Goal: Information Seeking & Learning: Learn about a topic

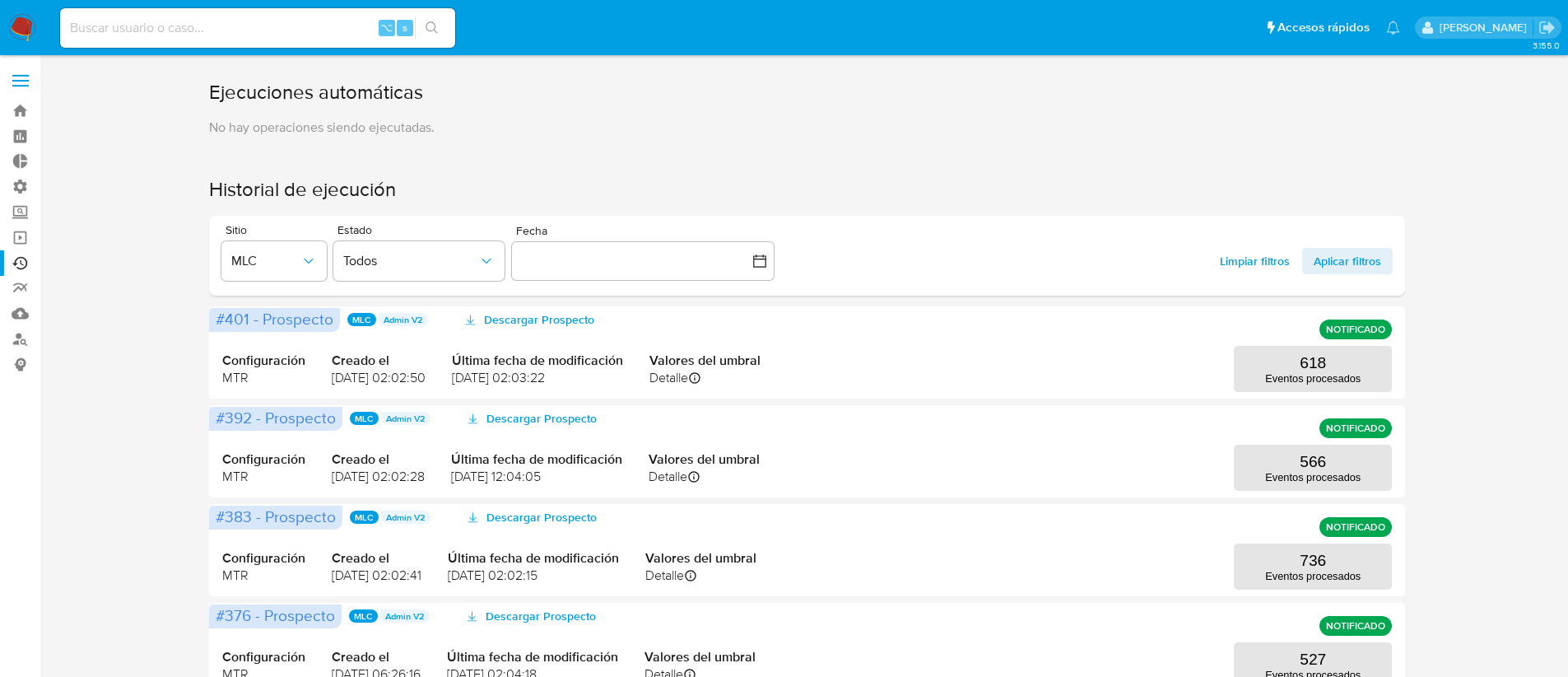
click at [141, 20] on input at bounding box center [258, 28] width 395 height 21
paste input "142330735"
type input "142330735"
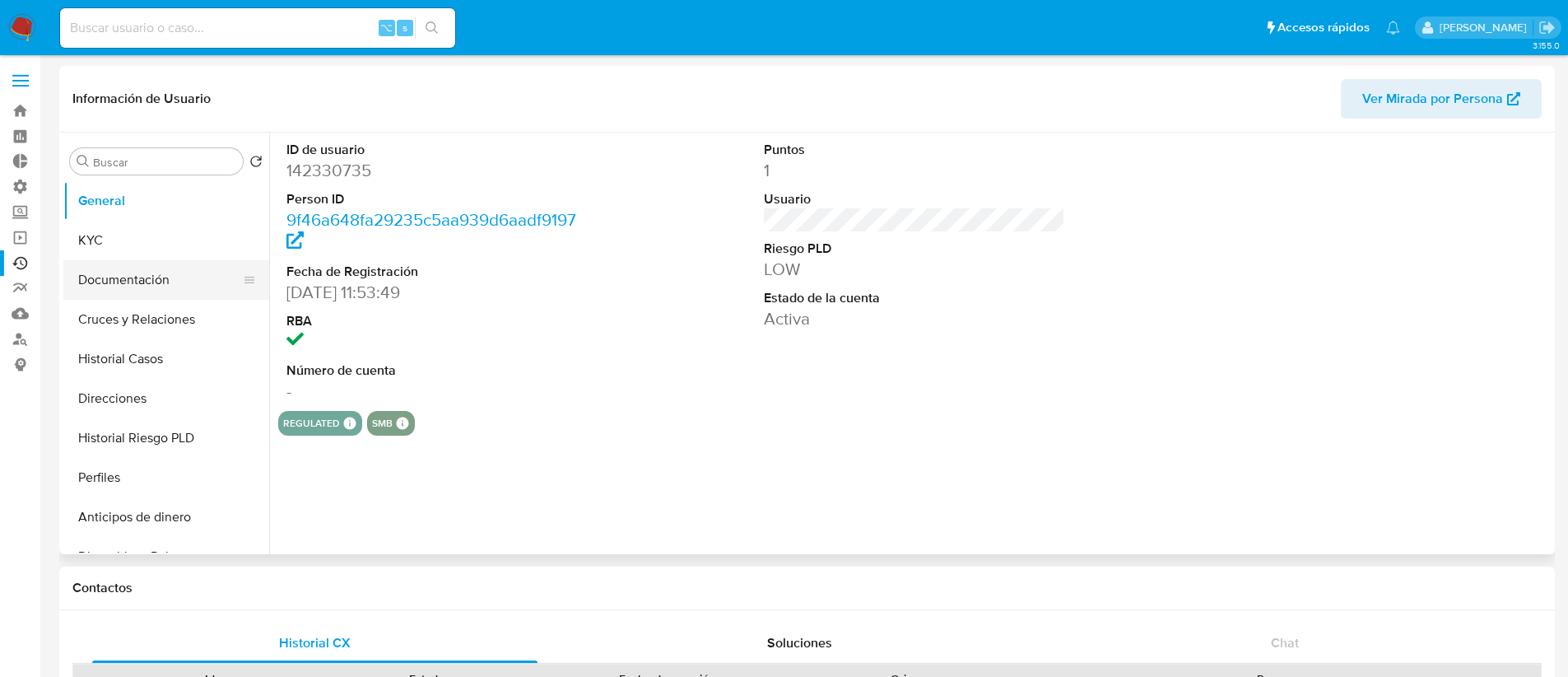
select select "10"
click at [162, 242] on button "KYC" at bounding box center [159, 240] width 193 height 39
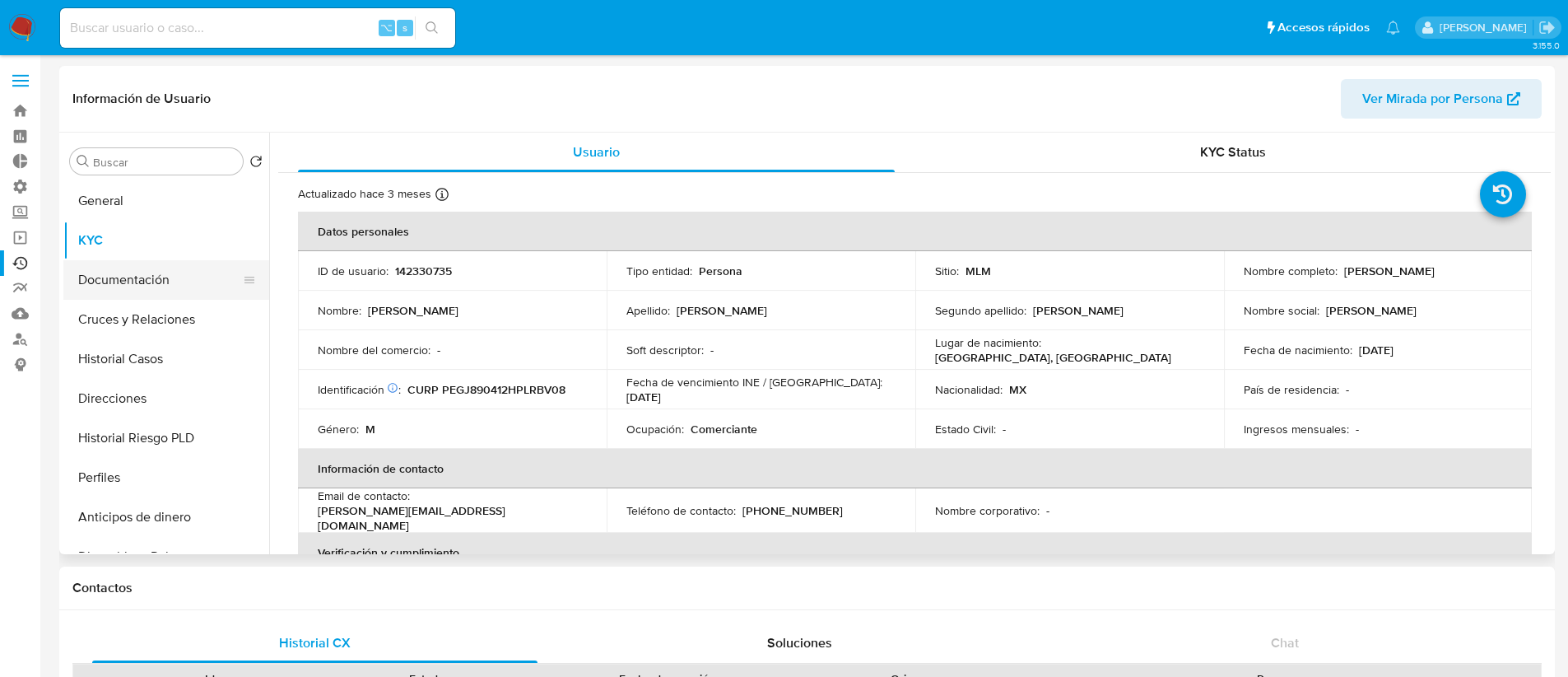
click at [166, 275] on button "Documentación" at bounding box center [159, 280] width 193 height 39
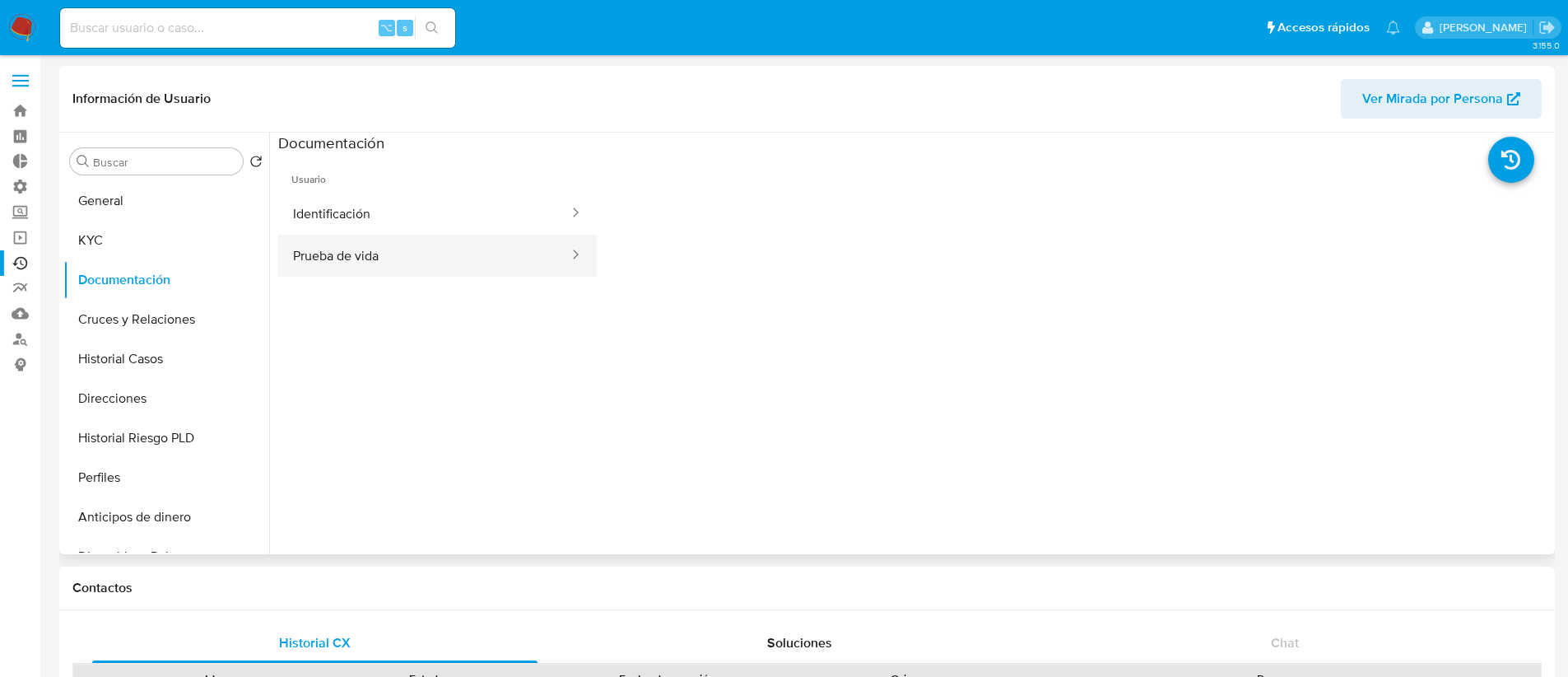
click at [389, 247] on button "Prueba de vida" at bounding box center [424, 255] width 292 height 42
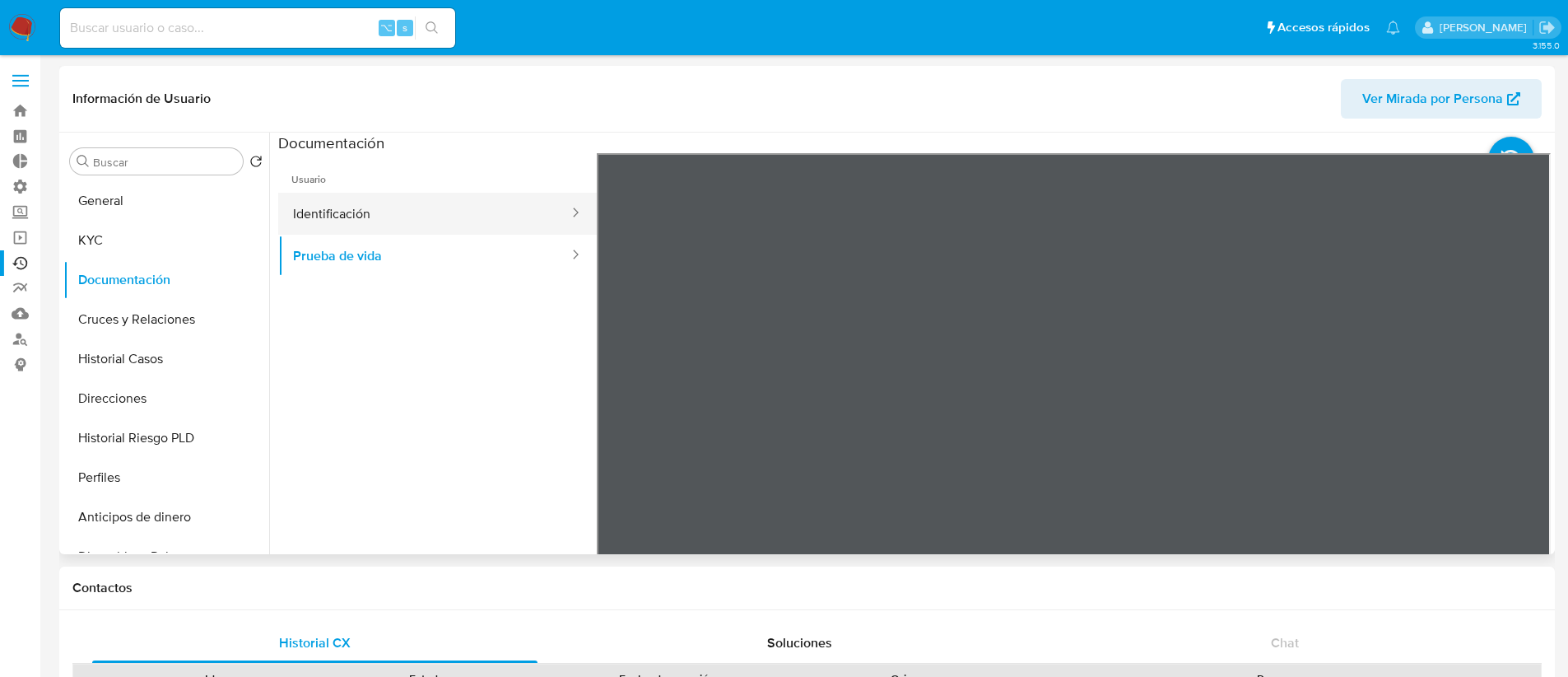
click at [441, 216] on button "Identificación" at bounding box center [424, 213] width 292 height 42
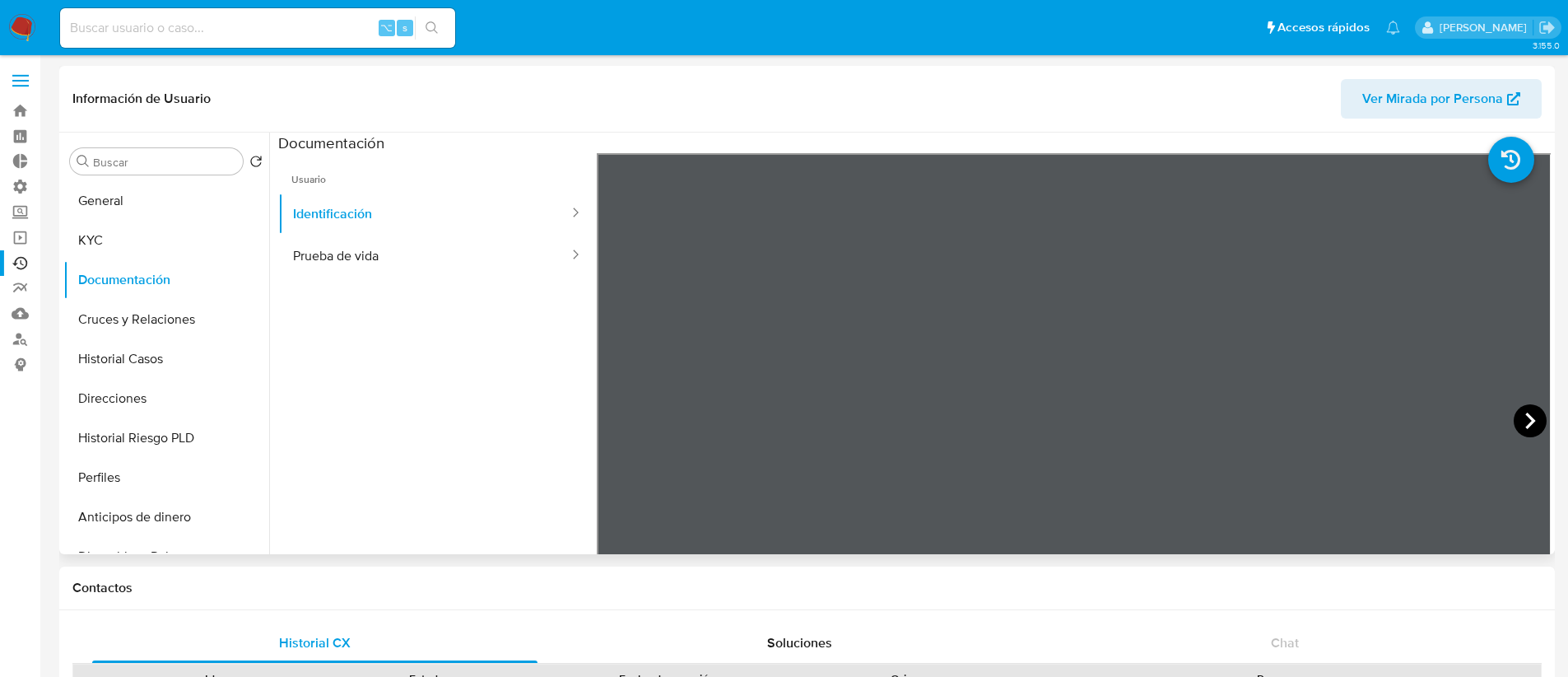
click at [1529, 419] on icon at bounding box center [1530, 420] width 33 height 33
click at [610, 416] on icon at bounding box center [617, 420] width 33 height 33
click at [138, 318] on button "Cruces y Relaciones" at bounding box center [159, 319] width 193 height 39
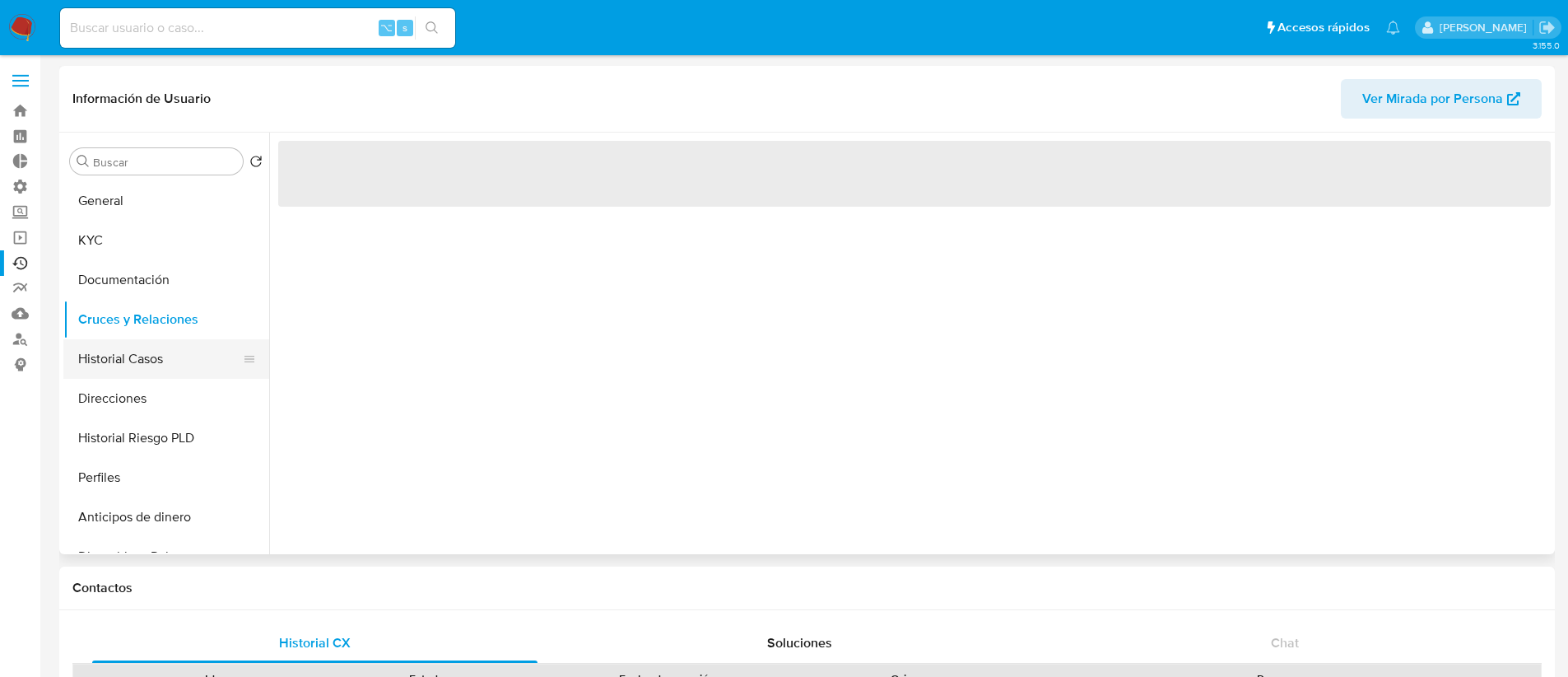
click at [147, 368] on button "Historial Casos" at bounding box center [159, 359] width 193 height 39
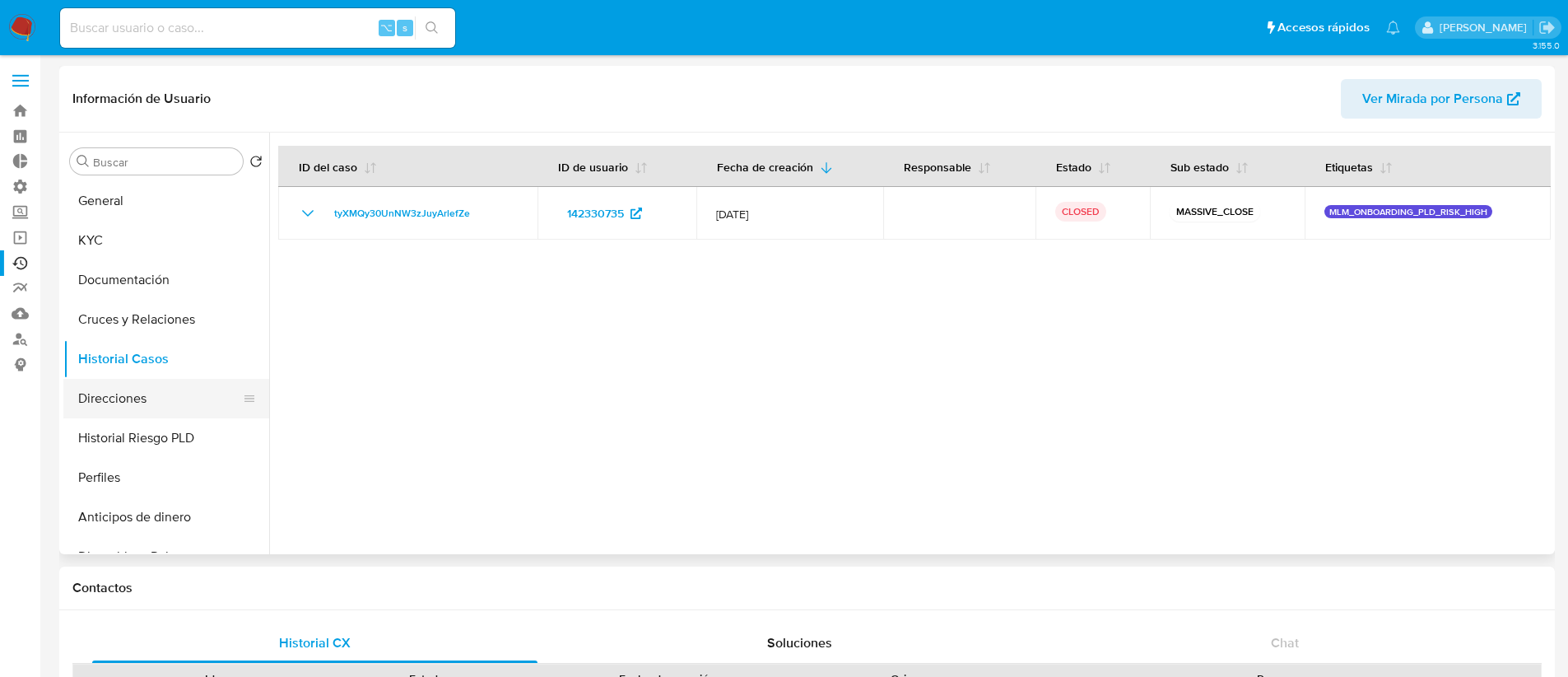
click at [163, 396] on button "Direcciones" at bounding box center [159, 399] width 193 height 39
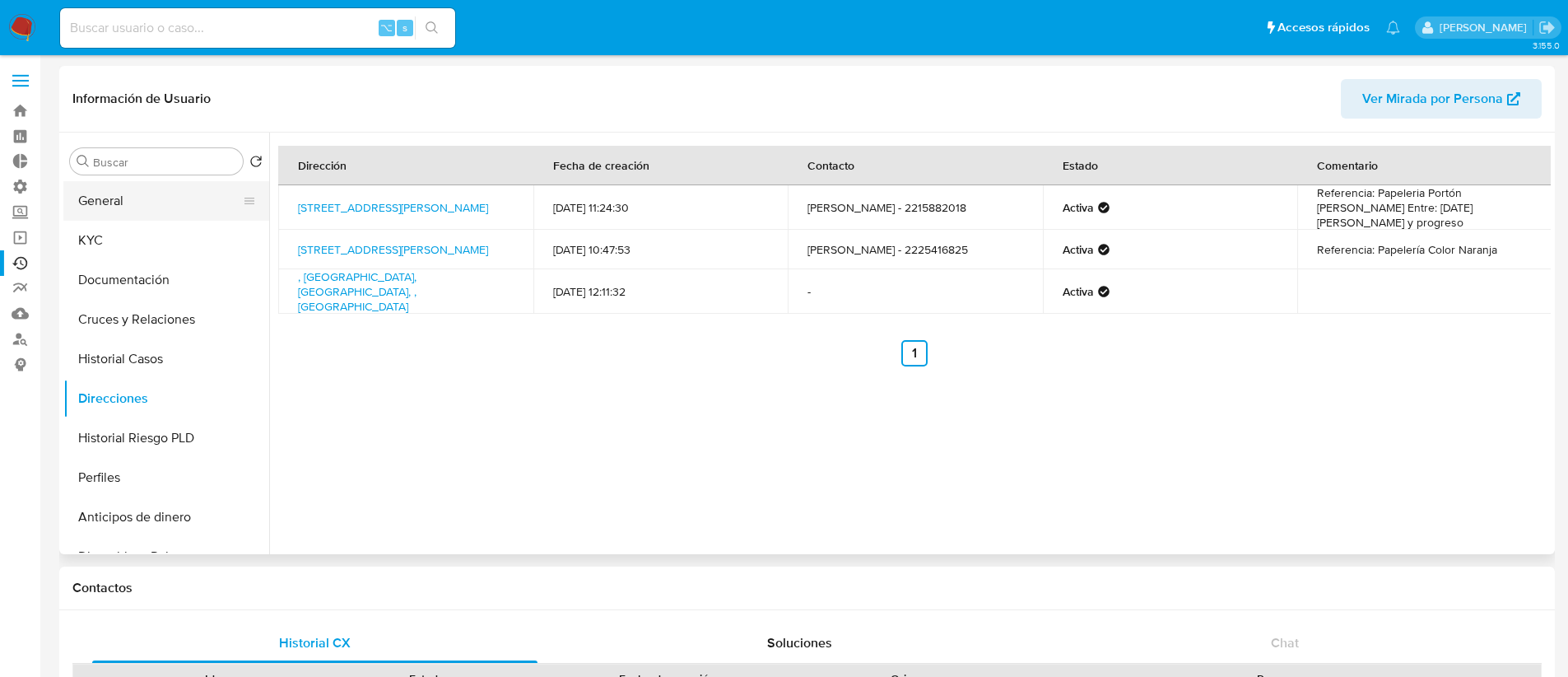
click at [161, 204] on button "General" at bounding box center [159, 201] width 193 height 39
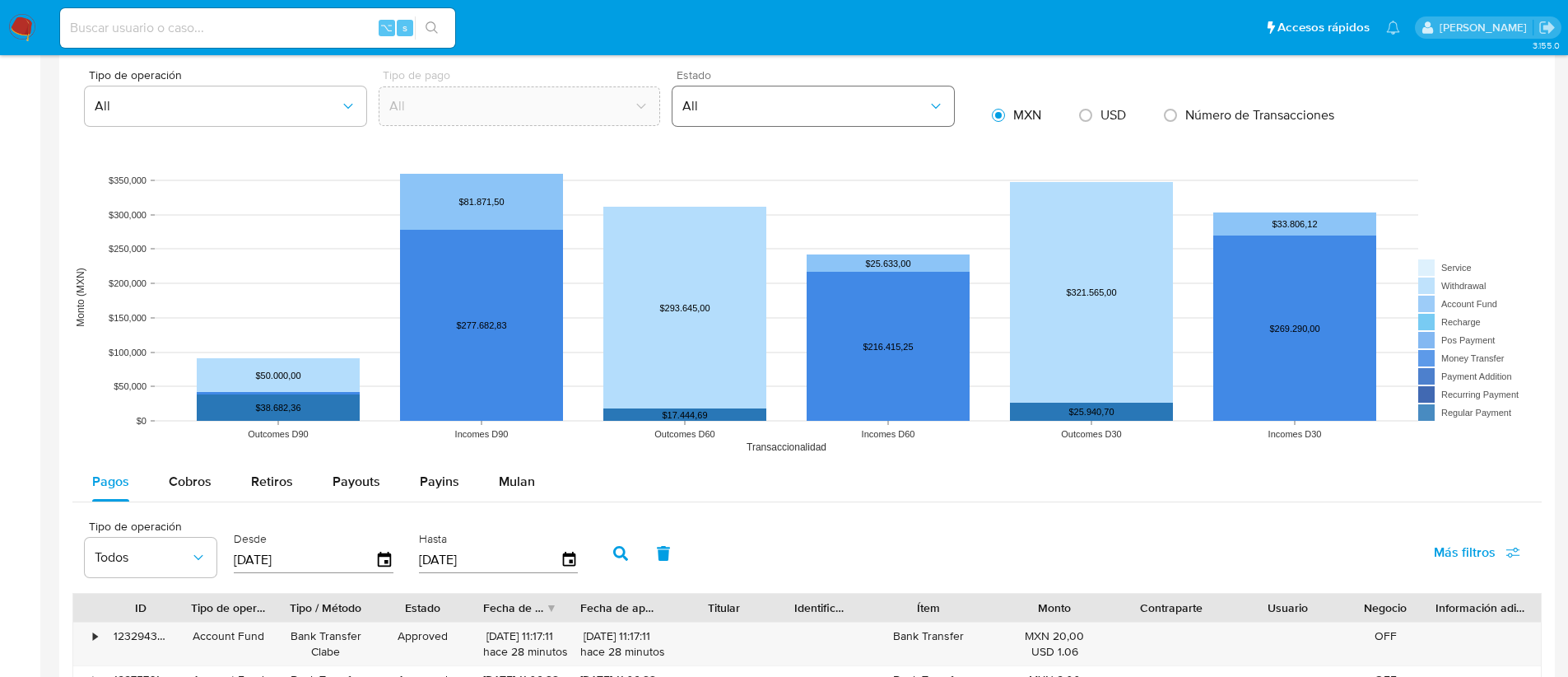
scroll to position [798, 0]
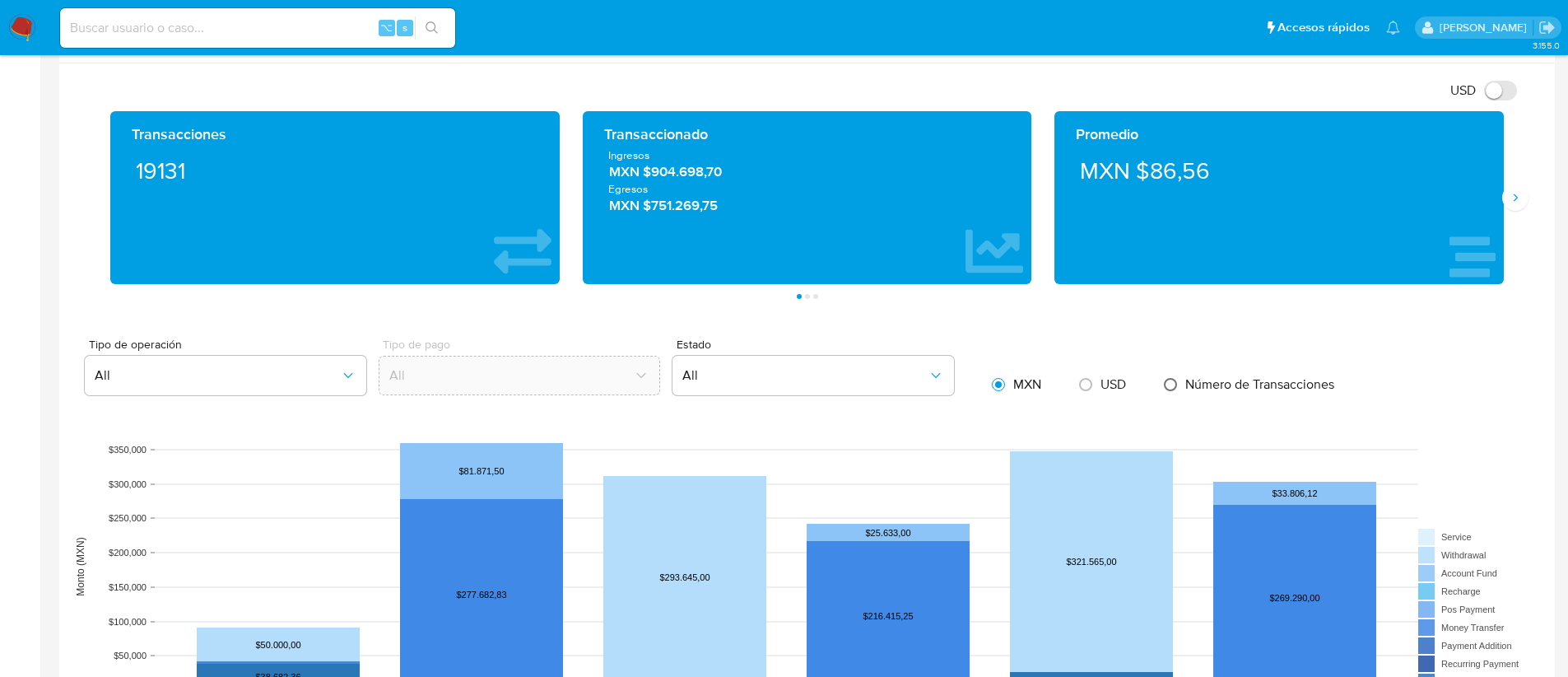
click at [1175, 386] on input "radio" at bounding box center [1171, 385] width 26 height 26
radio input "true"
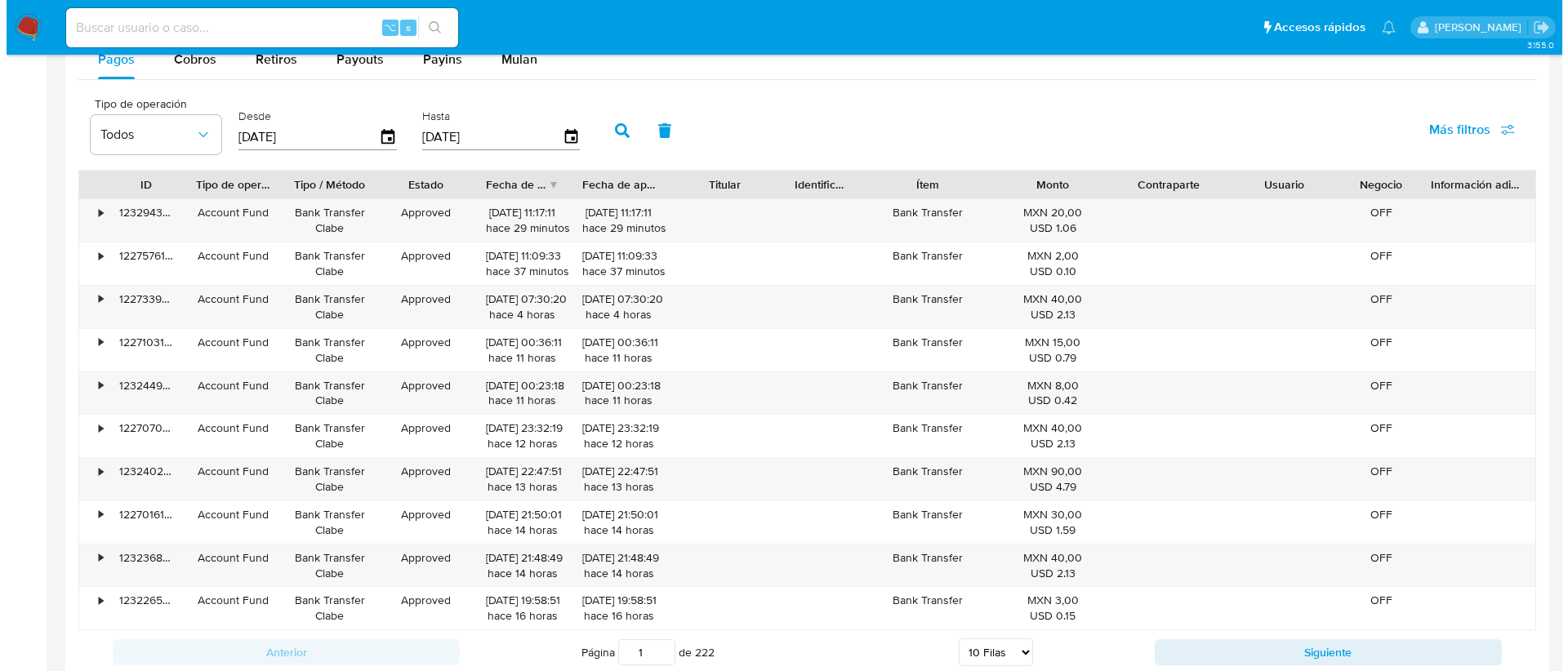
scroll to position [1480, 0]
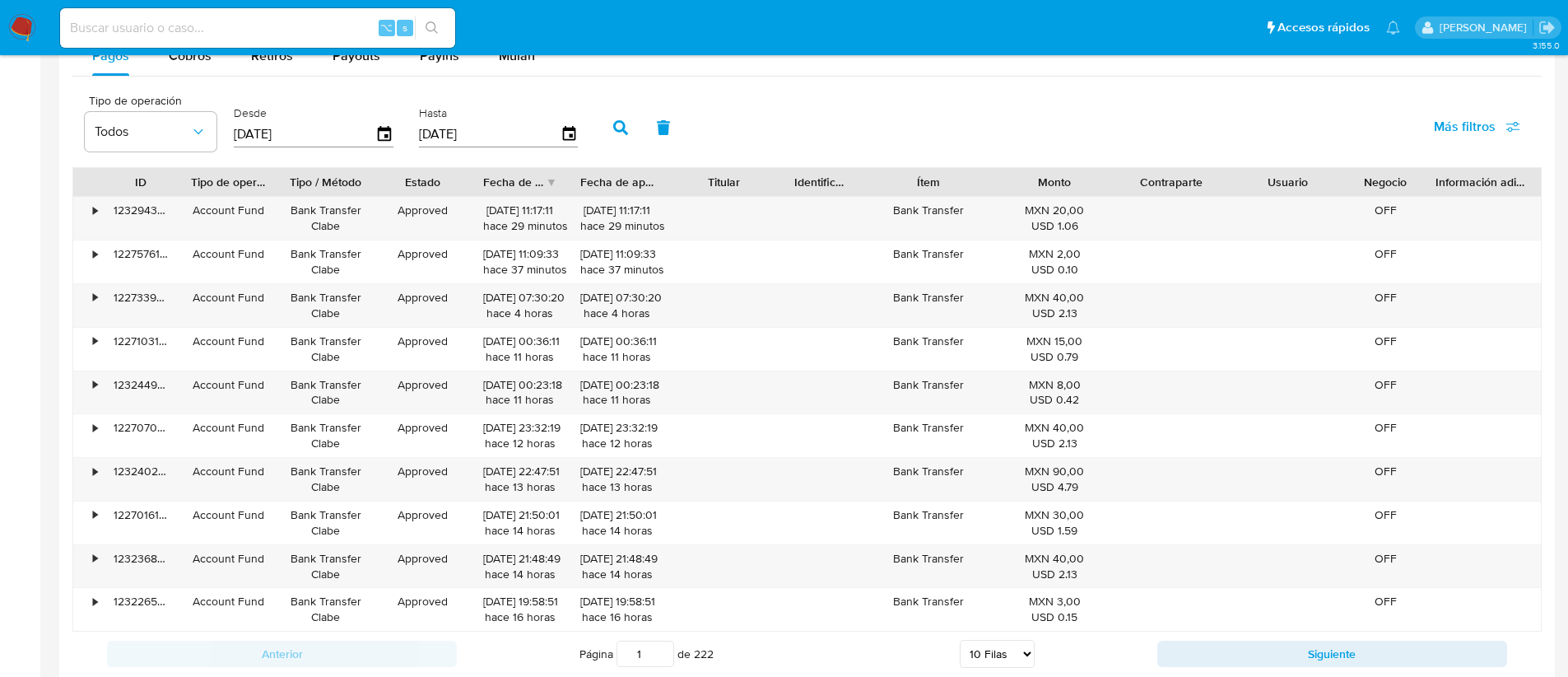
click at [1453, 135] on span "Más filtros" at bounding box center [1465, 127] width 61 height 39
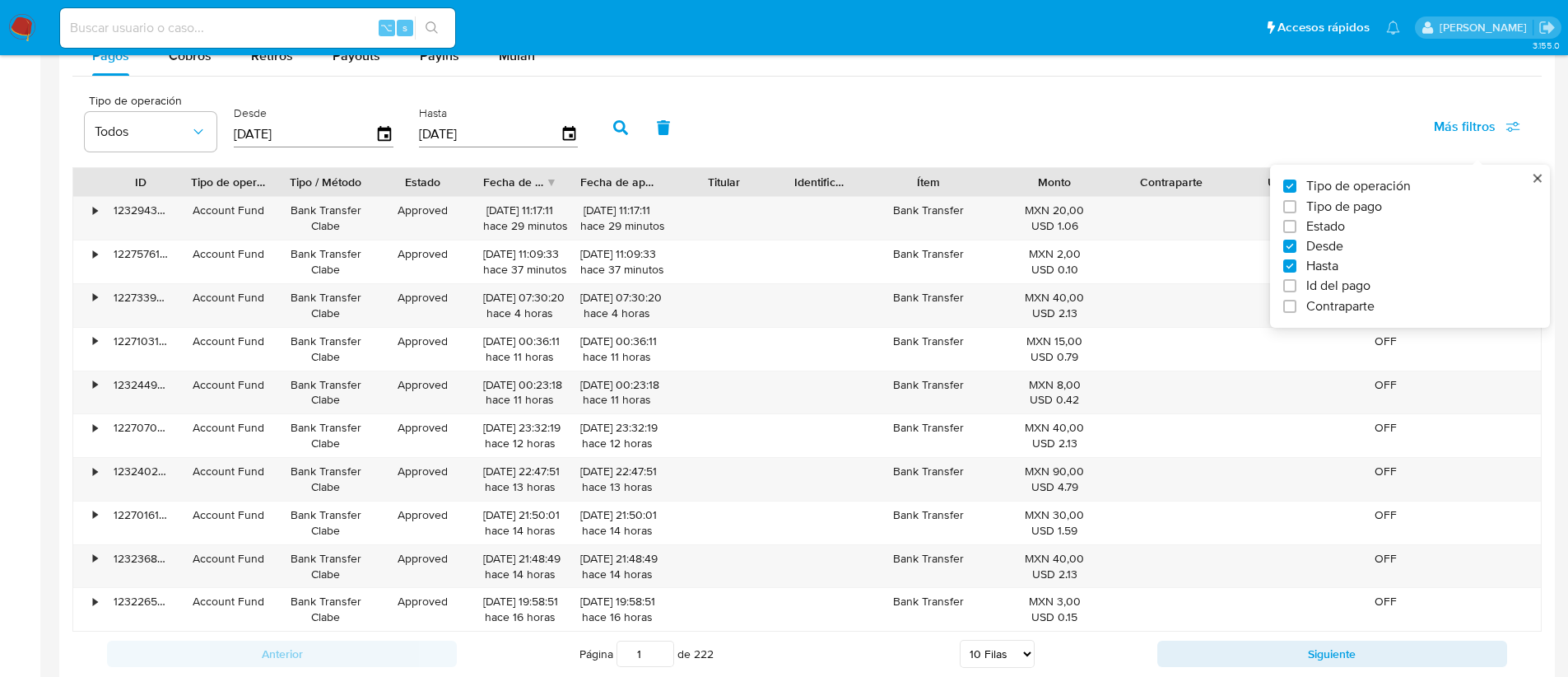
click at [1391, 202] on label "Tipo de pago" at bounding box center [1403, 207] width 240 height 17
click at [1296, 202] on input "Tipo de pago" at bounding box center [1290, 207] width 13 height 13
checkbox input "true"
type input "[DATE]"
click at [250, 138] on span "Todos" at bounding box center [287, 132] width 96 height 17
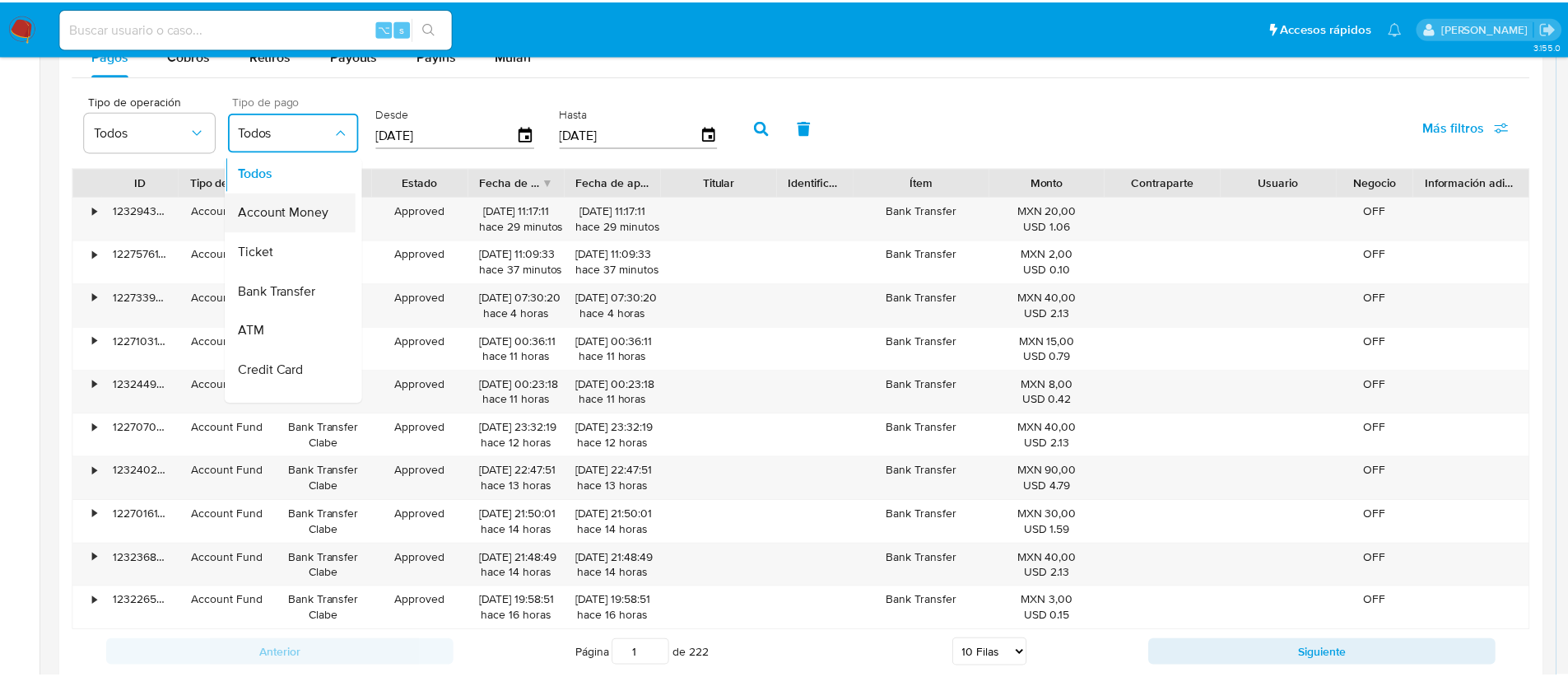
scroll to position [0, 0]
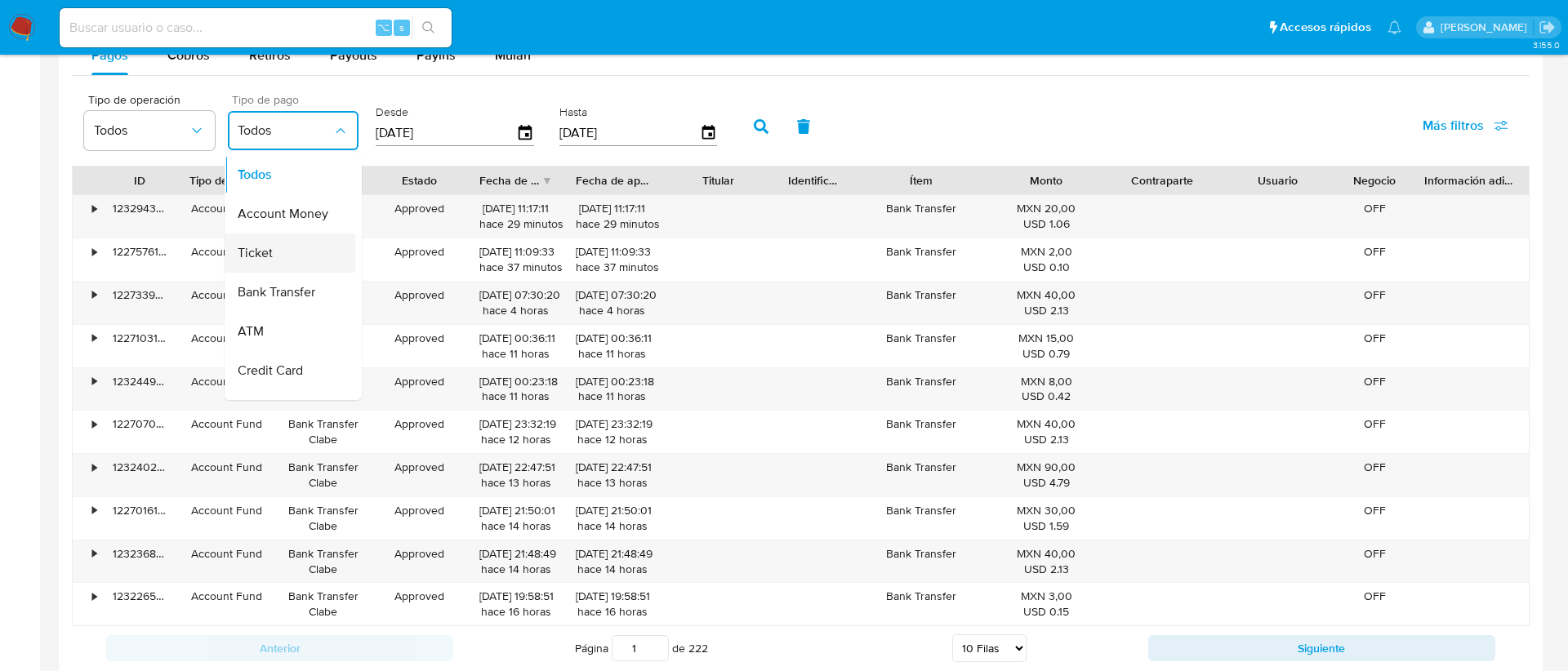
click at [294, 254] on div "Ticket" at bounding box center [284, 253] width 95 height 39
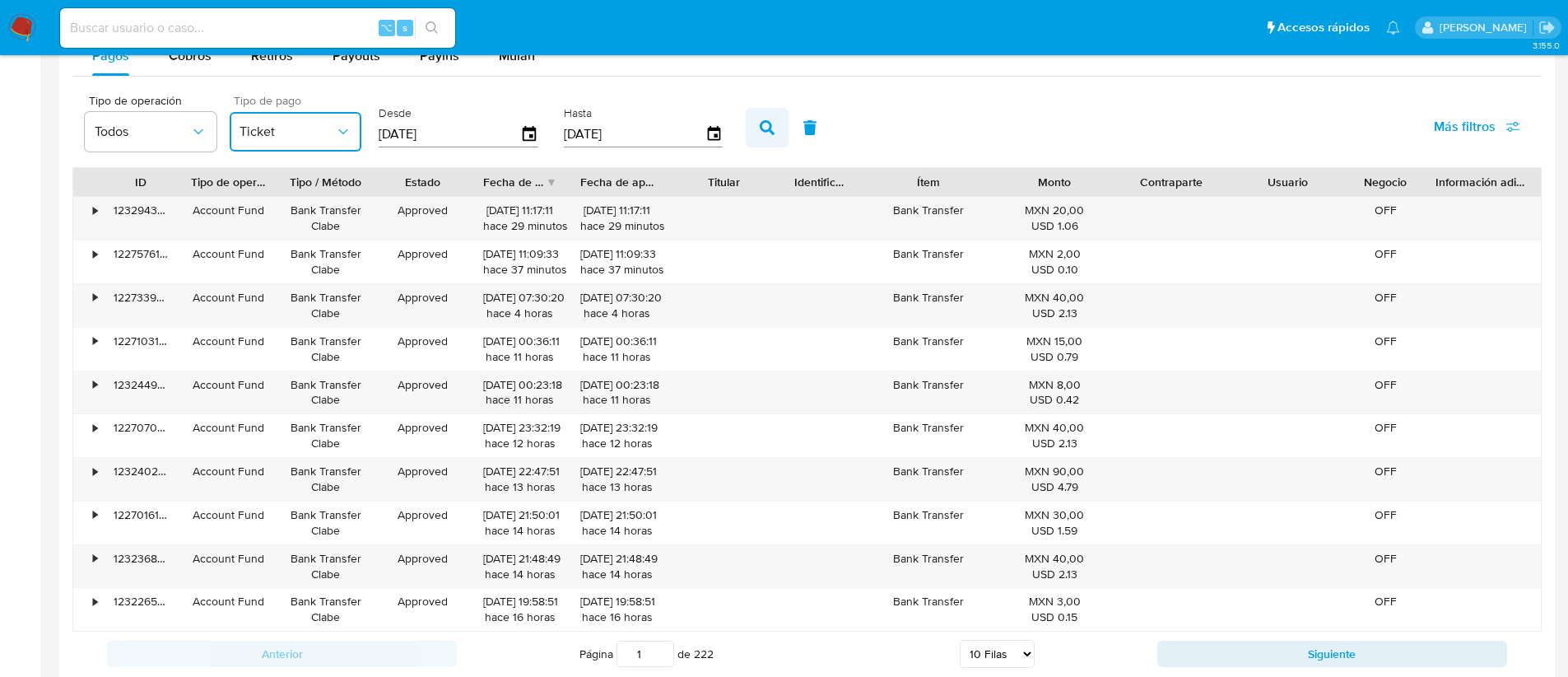
click at [768, 122] on icon "button" at bounding box center [768, 128] width 15 height 15
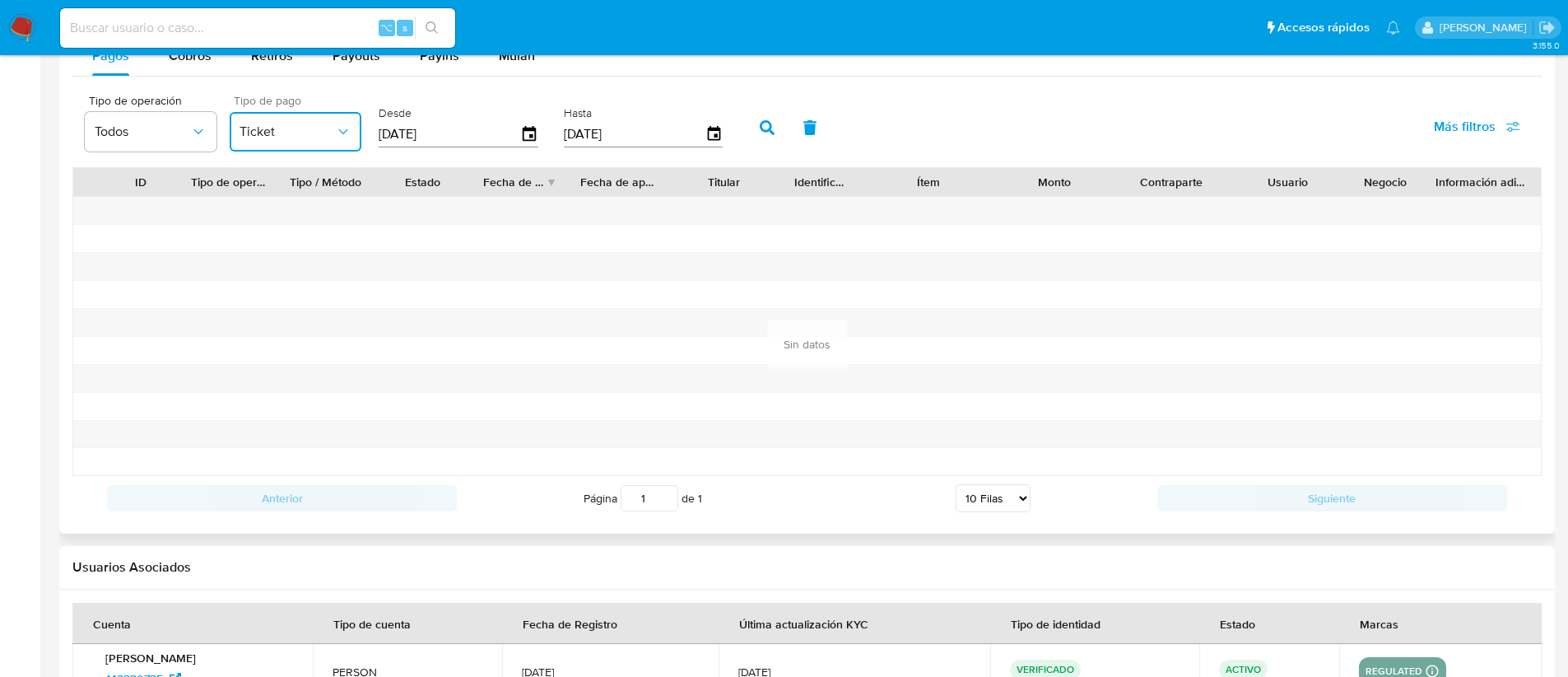
click at [341, 121] on button "Ticket" at bounding box center [296, 131] width 132 height 39
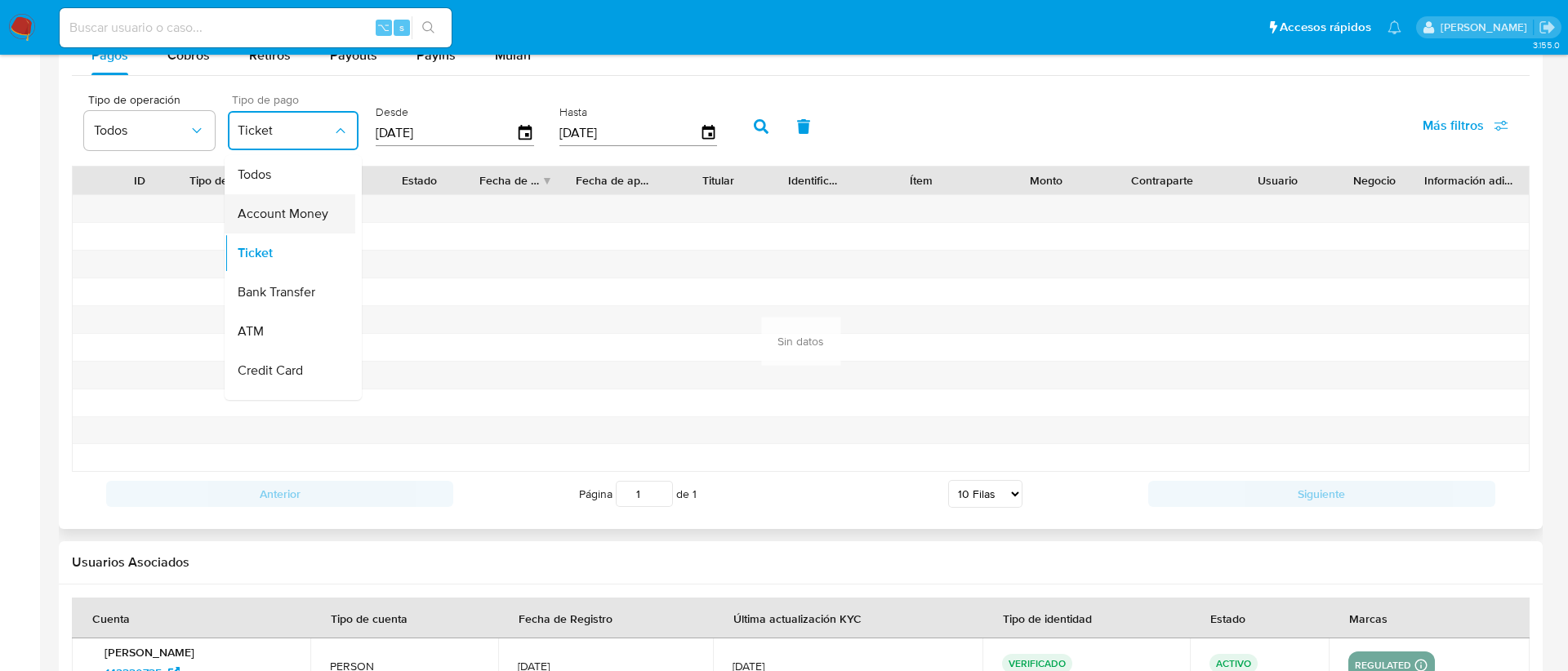
click at [318, 221] on span "Account Money" at bounding box center [282, 214] width 90 height 17
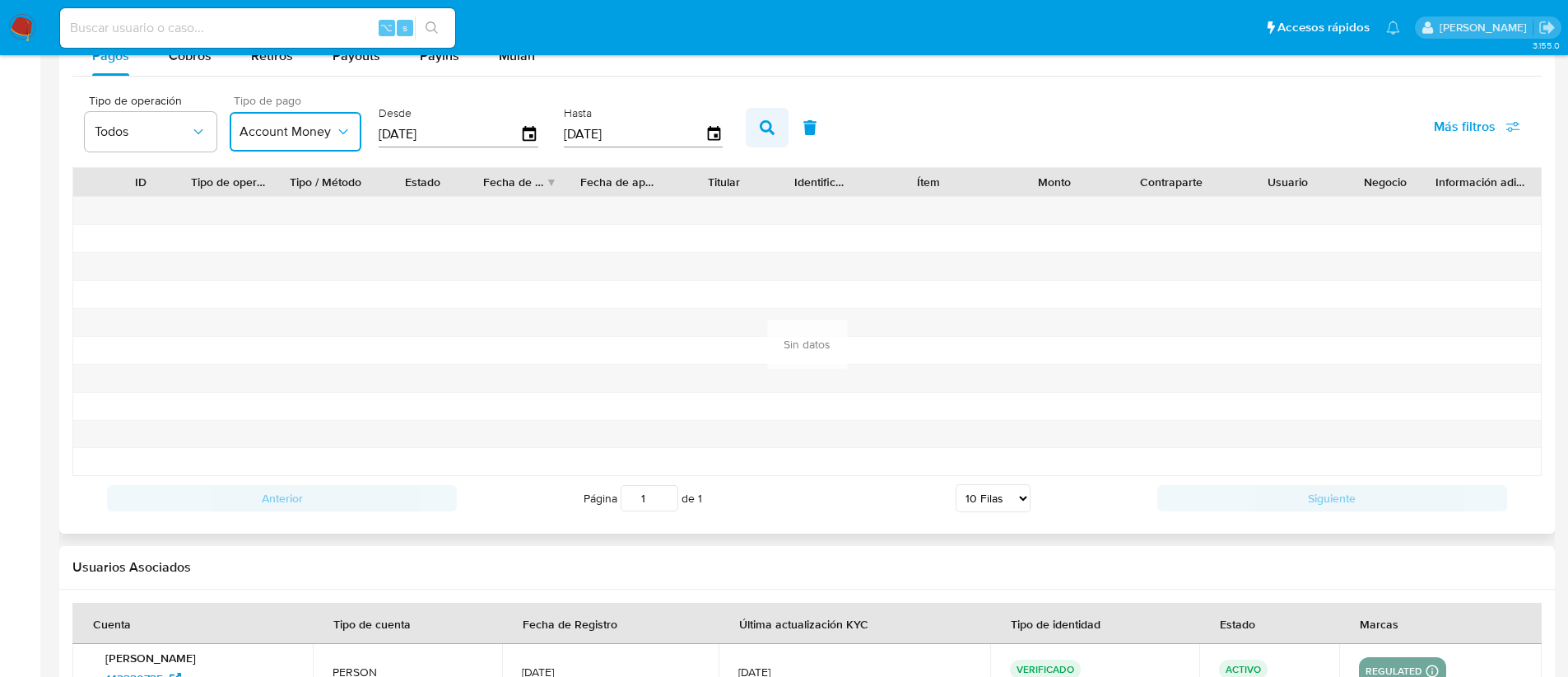
click at [760, 125] on icon "button" at bounding box center [768, 128] width 15 height 15
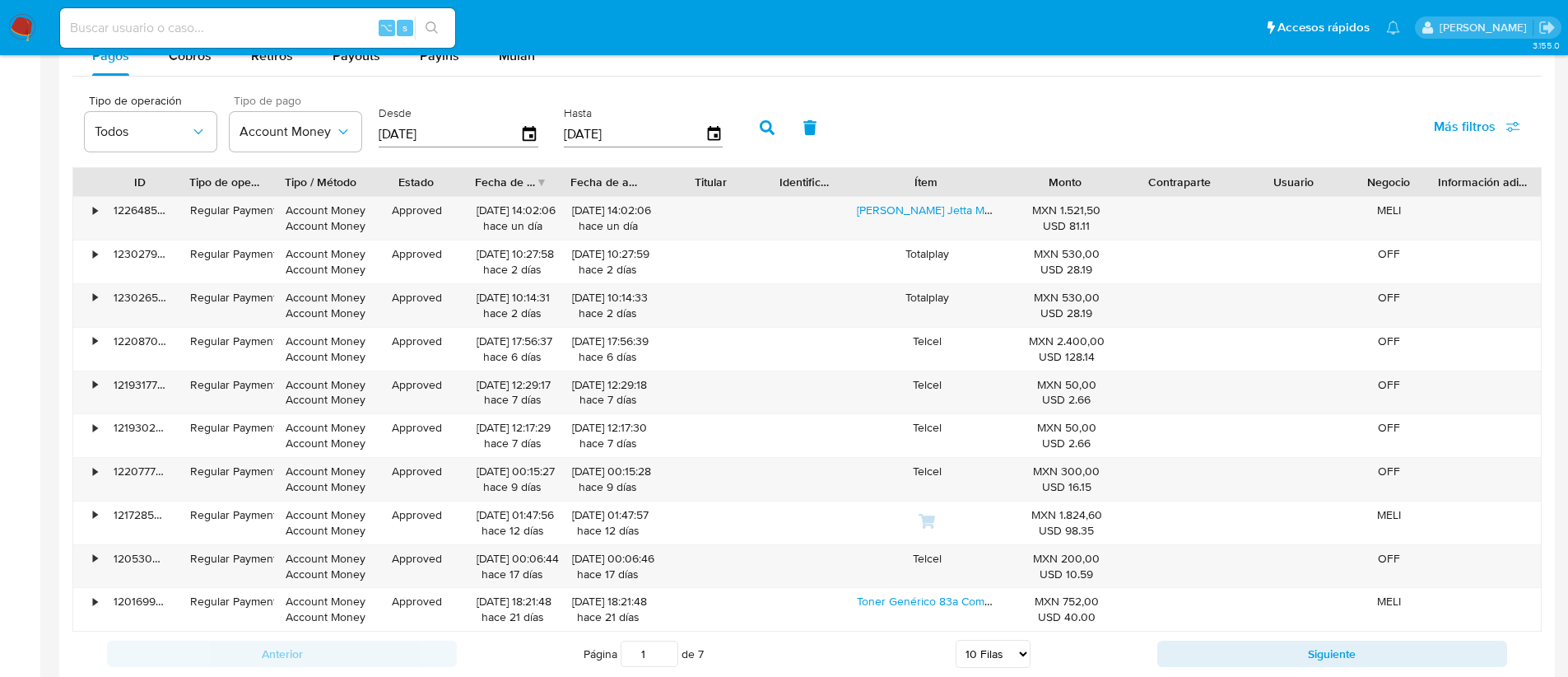
drag, startPoint x: 998, startPoint y: 178, endPoint x: 1023, endPoint y: 177, distance: 25.0
click at [1023, 177] on div "ID Tipo de operación Tipo / Método Estado Fecha de creación Fecha de aprobación…" at bounding box center [807, 182] width 1467 height 28
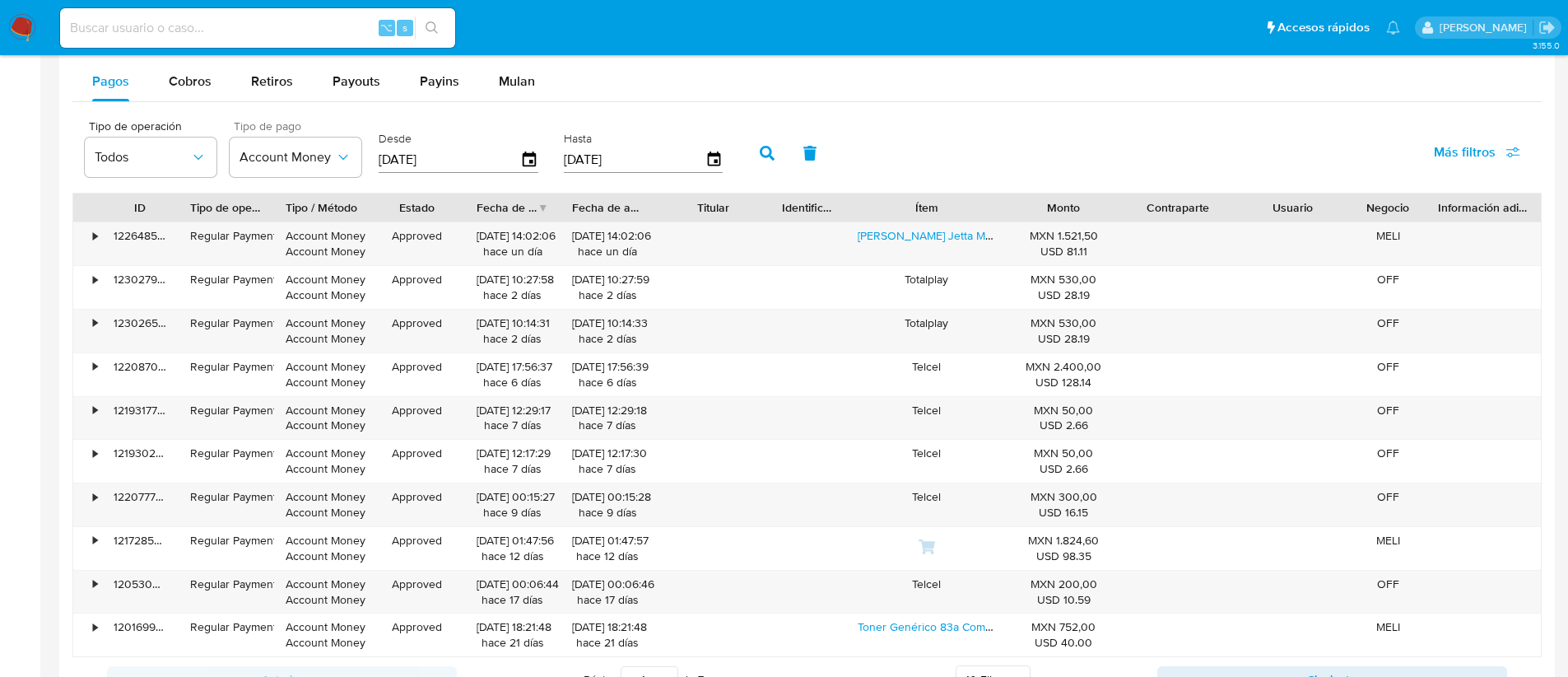
scroll to position [1468, 0]
click at [181, 87] on span "Cobros" at bounding box center [190, 82] width 43 height 19
select select "10"
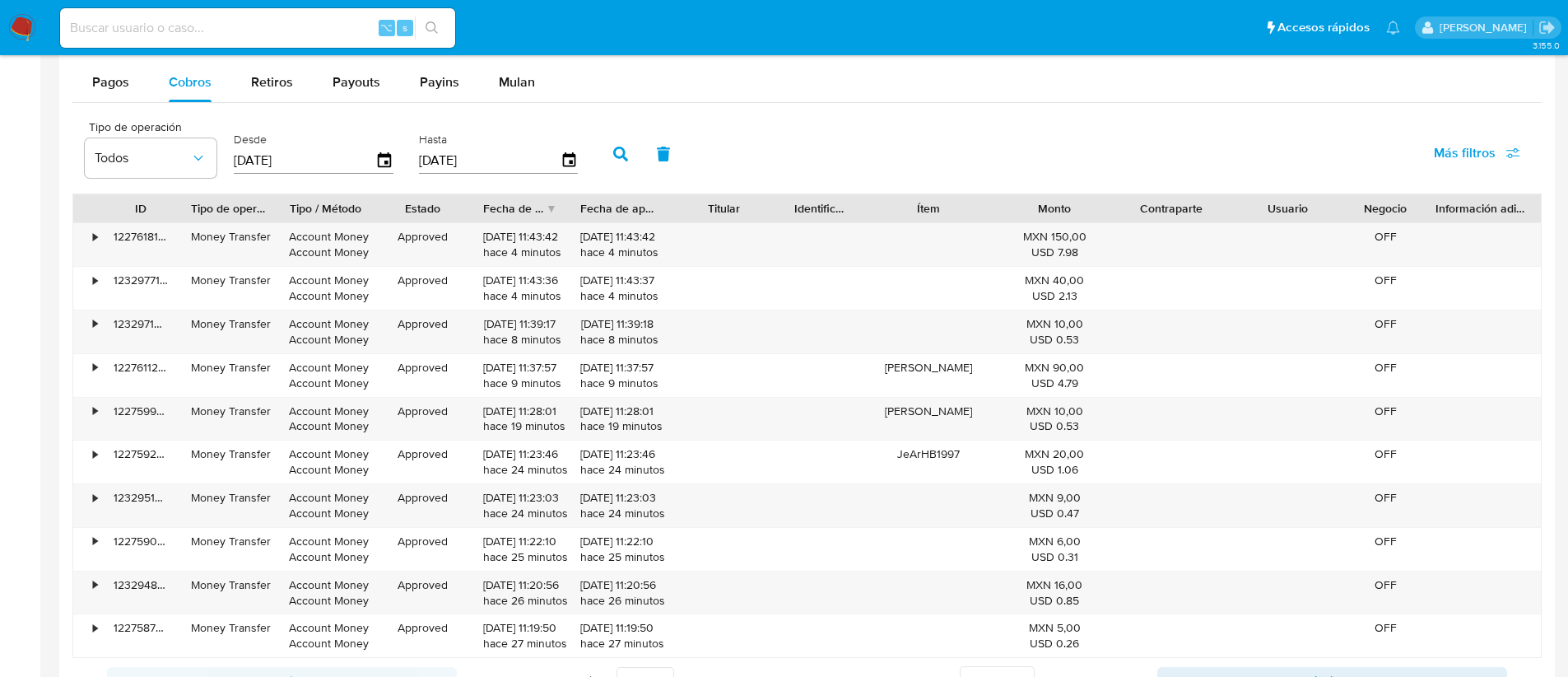
click at [1255, 207] on div "Usuario" at bounding box center [1288, 209] width 94 height 17
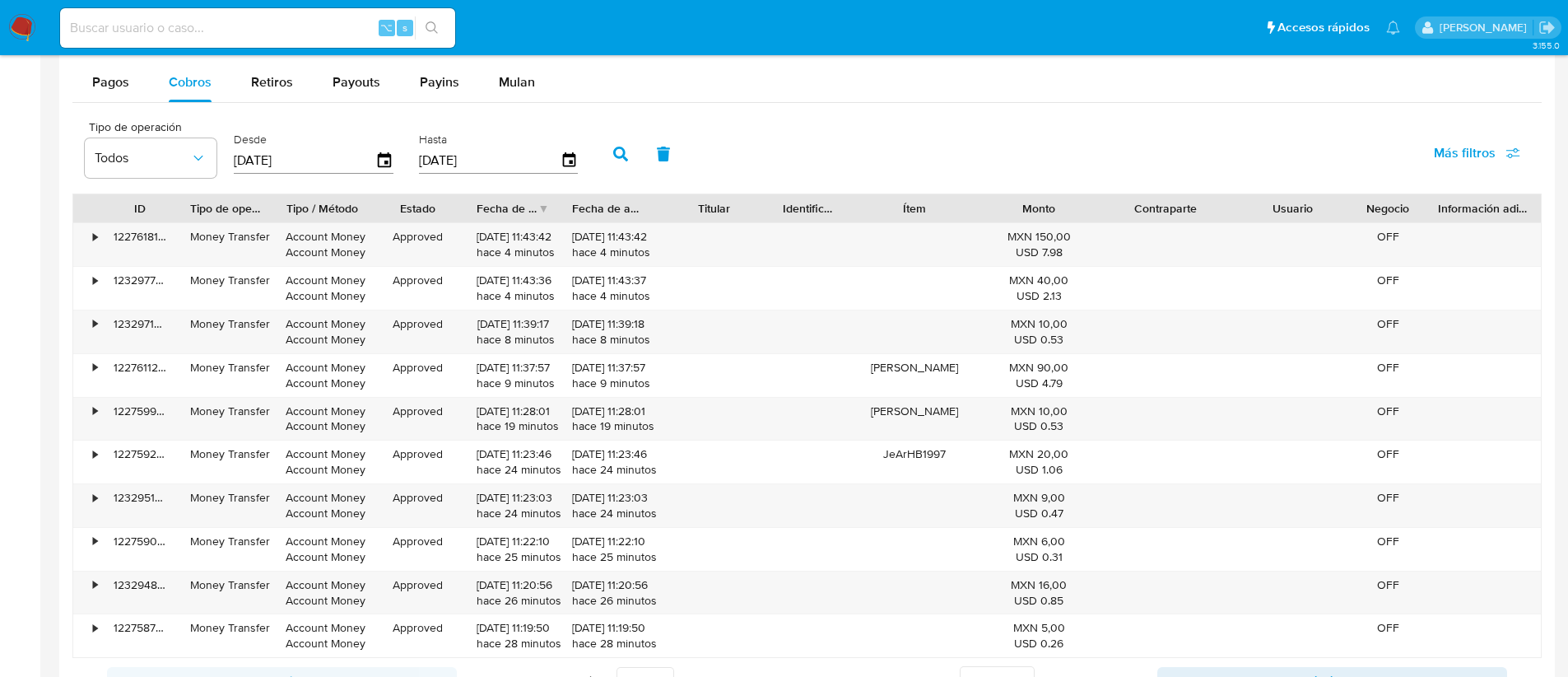
drag, startPoint x: 1233, startPoint y: 208, endPoint x: 1245, endPoint y: 209, distance: 12.0
click at [1245, 209] on div at bounding box center [1235, 209] width 30 height 28
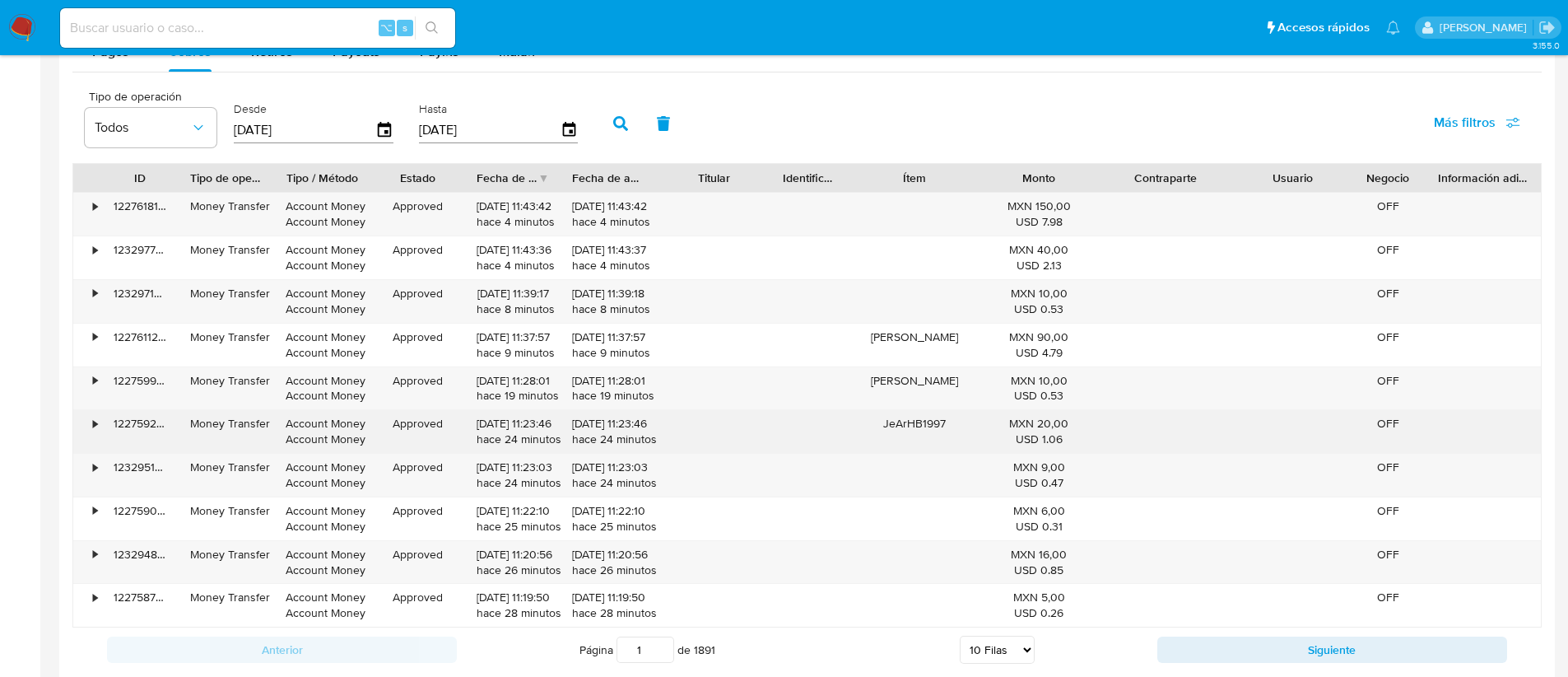
scroll to position [1499, 0]
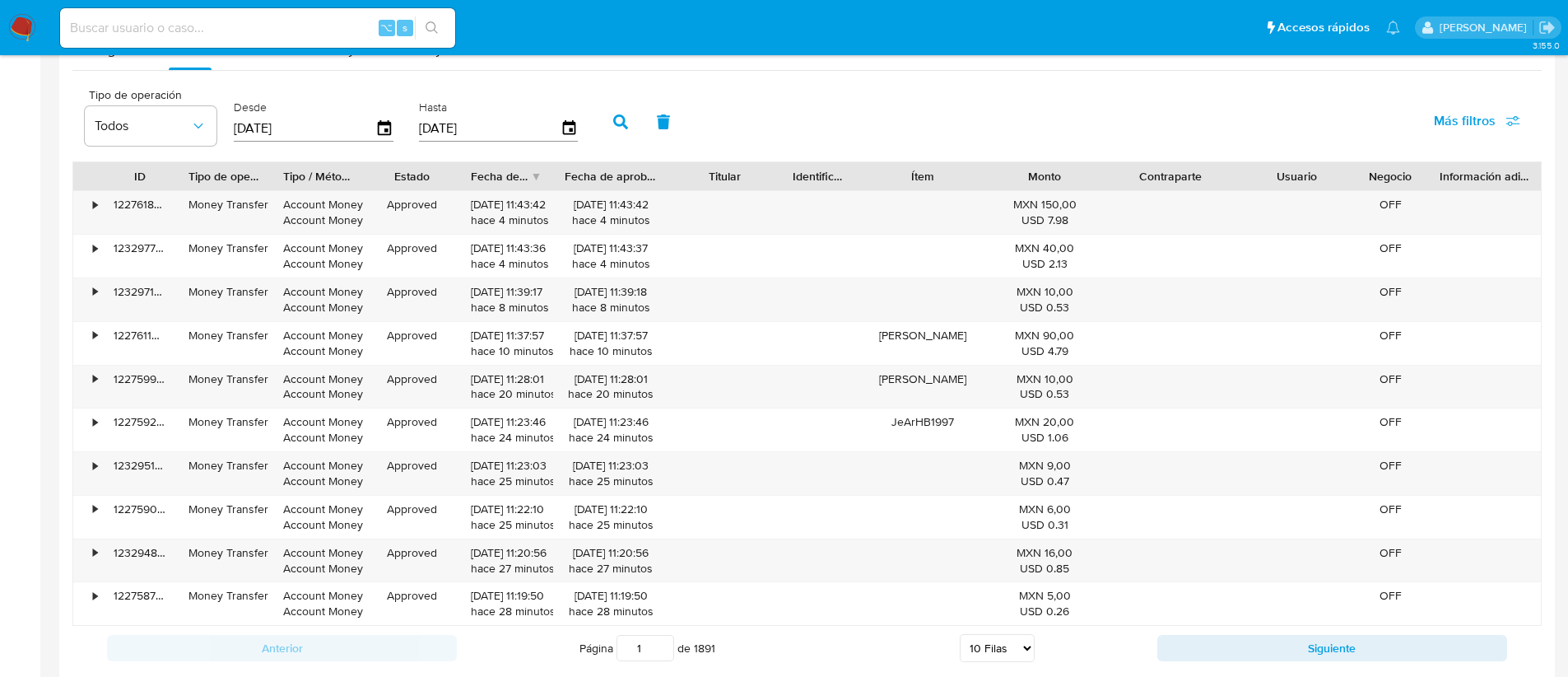
drag, startPoint x: 669, startPoint y: 182, endPoint x: 680, endPoint y: 182, distance: 11.0
click at [680, 182] on div at bounding box center [668, 176] width 30 height 28
click at [670, 175] on div at bounding box center [670, 176] width 30 height 28
click at [563, 182] on div at bounding box center [557, 176] width 30 height 28
click at [87, 211] on div "•" at bounding box center [87, 212] width 29 height 43
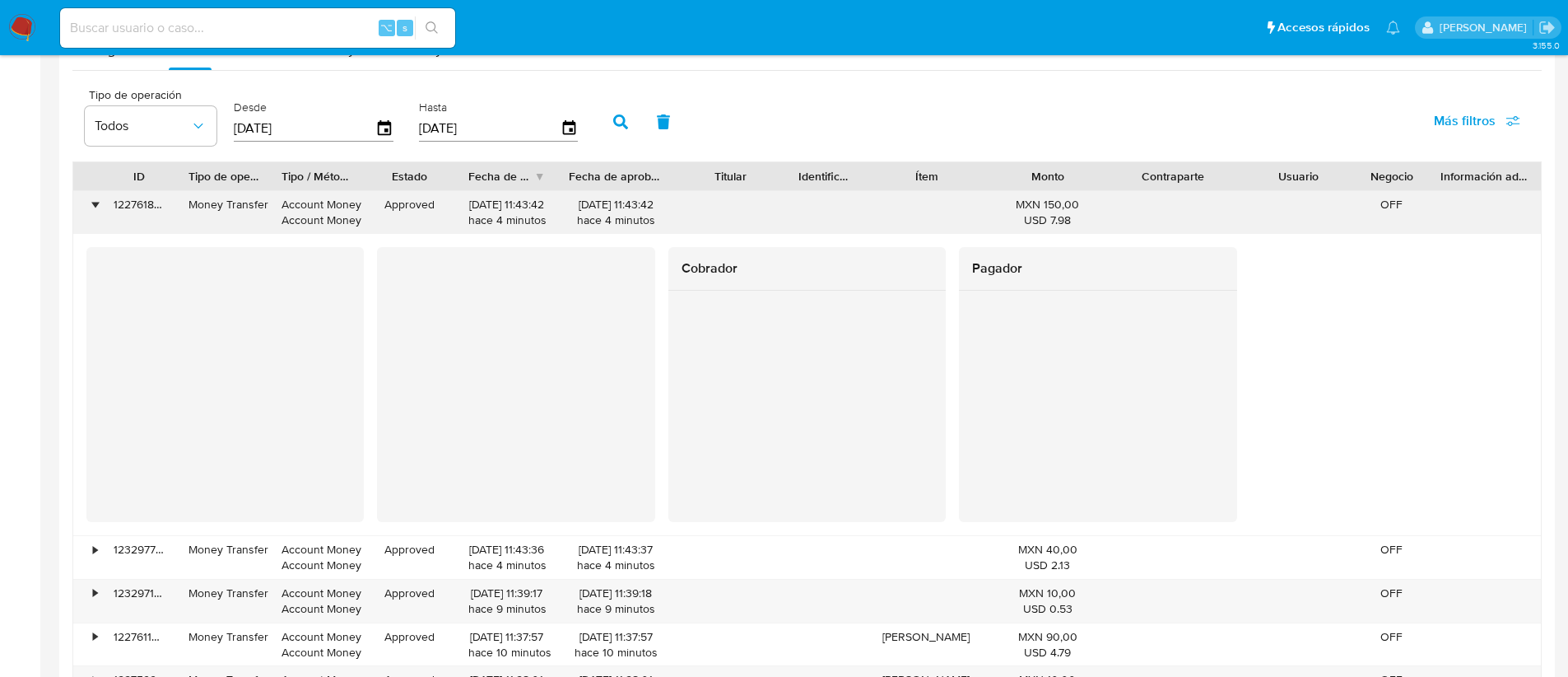
click at [87, 211] on div "•" at bounding box center [87, 212] width 29 height 43
